Goal: Information Seeking & Learning: Learn about a topic

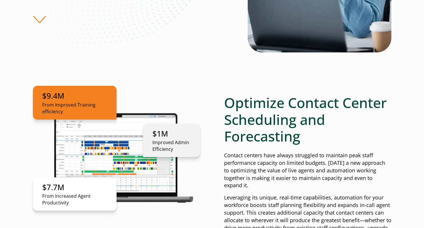
scroll to position [195, 0]
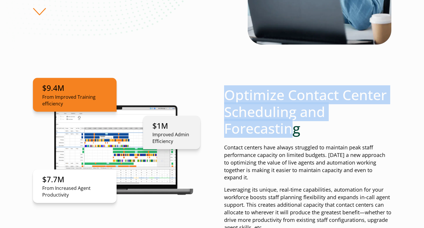
drag, startPoint x: 227, startPoint y: 92, endPoint x: 295, endPoint y: 127, distance: 76.5
click at [295, 127] on h2 "Optimize Contact Center Scheduling and Forecasting" at bounding box center [307, 111] width 167 height 50
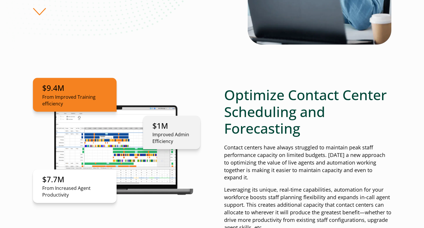
click at [306, 130] on h2 "Optimize Contact Center Scheduling and Forecasting" at bounding box center [307, 111] width 167 height 50
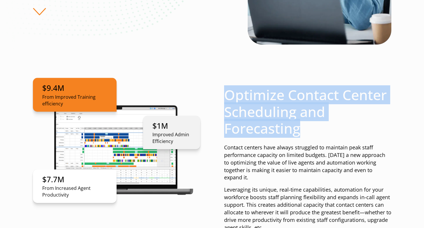
drag, startPoint x: 274, startPoint y: 115, endPoint x: 225, endPoint y: 92, distance: 54.1
click at [226, 92] on h2 "Optimize Contact Center Scheduling and Forecasting" at bounding box center [307, 111] width 167 height 50
click at [226, 96] on h2 "Optimize Contact Center Scheduling and Forecasting" at bounding box center [307, 111] width 167 height 50
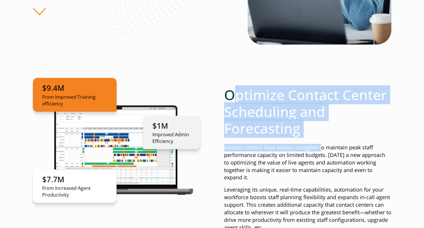
drag, startPoint x: 230, startPoint y: 96, endPoint x: 324, endPoint y: 144, distance: 105.1
click at [324, 143] on div "Optimize Contact Center Scheduling and Forecasting Contact centers have always …" at bounding box center [307, 180] width 167 height 188
click at [316, 133] on h2 "Optimize Contact Center Scheduling and Forecasting" at bounding box center [307, 111] width 167 height 50
drag, startPoint x: 297, startPoint y: 132, endPoint x: 236, endPoint y: 95, distance: 70.4
click at [236, 95] on h2 "Optimize Contact Center Scheduling and Forecasting" at bounding box center [307, 111] width 167 height 50
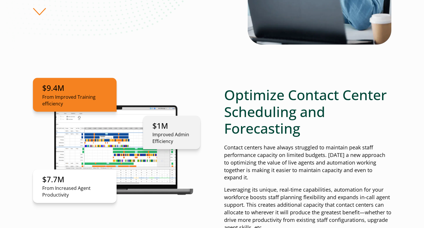
click at [227, 94] on h2 "Optimize Contact Center Scheduling and Forecasting" at bounding box center [307, 111] width 167 height 50
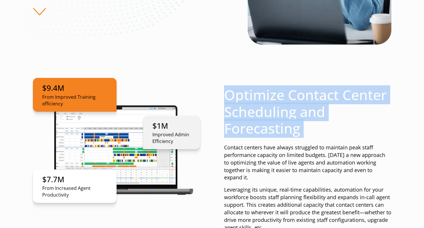
drag, startPoint x: 224, startPoint y: 93, endPoint x: 346, endPoint y: 136, distance: 129.3
click at [345, 136] on h2 "Optimize Contact Center Scheduling and Forecasting" at bounding box center [307, 111] width 167 height 50
drag, startPoint x: 345, startPoint y: 133, endPoint x: 342, endPoint y: 136, distance: 4.1
click at [345, 134] on h2 "Optimize Contact Center Scheduling and Forecasting" at bounding box center [307, 111] width 167 height 50
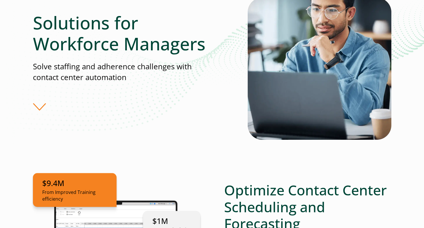
scroll to position [268, 0]
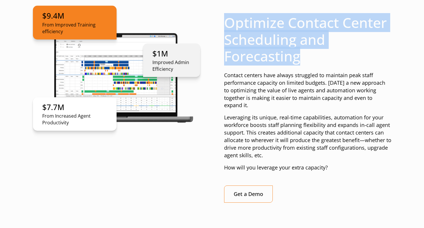
drag, startPoint x: 226, startPoint y: 22, endPoint x: 317, endPoint y: 59, distance: 98.2
click at [316, 60] on h2 "Optimize Contact Center Scheduling and Forecasting" at bounding box center [307, 39] width 167 height 50
click at [317, 59] on h2 "Optimize Contact Center Scheduling and Forecasting" at bounding box center [307, 39] width 167 height 50
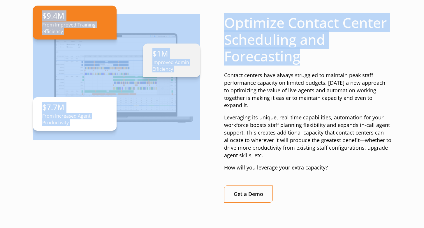
drag, startPoint x: 315, startPoint y: 63, endPoint x: 210, endPoint y: 18, distance: 114.4
click at [210, 18] on div "$9.4M From Improved Training efficiency $1M Improved Admin Efficiency $7.7M Fro…" at bounding box center [212, 113] width 358 height 198
drag, startPoint x: 226, startPoint y: 24, endPoint x: 222, endPoint y: 24, distance: 4.1
click at [225, 24] on h2 "Optimize Contact Center Scheduling and Forecasting" at bounding box center [307, 39] width 167 height 50
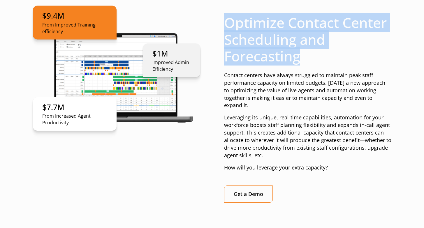
drag, startPoint x: 239, startPoint y: 31, endPoint x: 317, endPoint y: 60, distance: 83.4
click at [317, 60] on div "$9.4M From Improved Training efficiency $1M Improved Admin Efficiency $7.7M Fro…" at bounding box center [212, 113] width 358 height 198
click at [317, 60] on h2 "Optimize Contact Center Scheduling and Forecasting" at bounding box center [307, 39] width 167 height 50
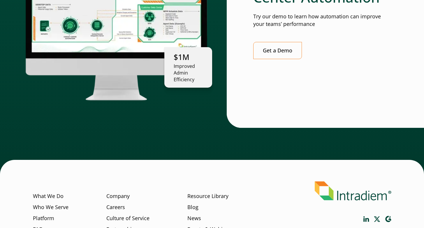
scroll to position [1652, 0]
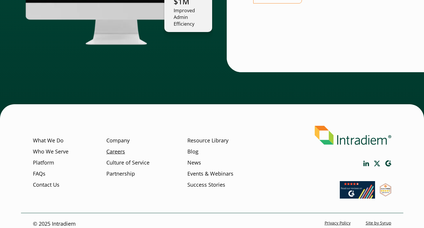
click at [119, 148] on link "Careers" at bounding box center [115, 152] width 19 height 8
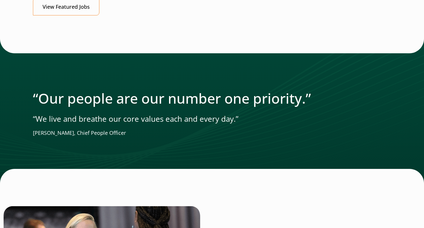
scroll to position [775, 0]
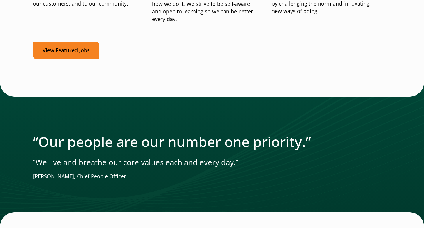
click at [82, 49] on link "View Featured Jobs" at bounding box center [66, 50] width 66 height 17
